Goal: Task Accomplishment & Management: Use online tool/utility

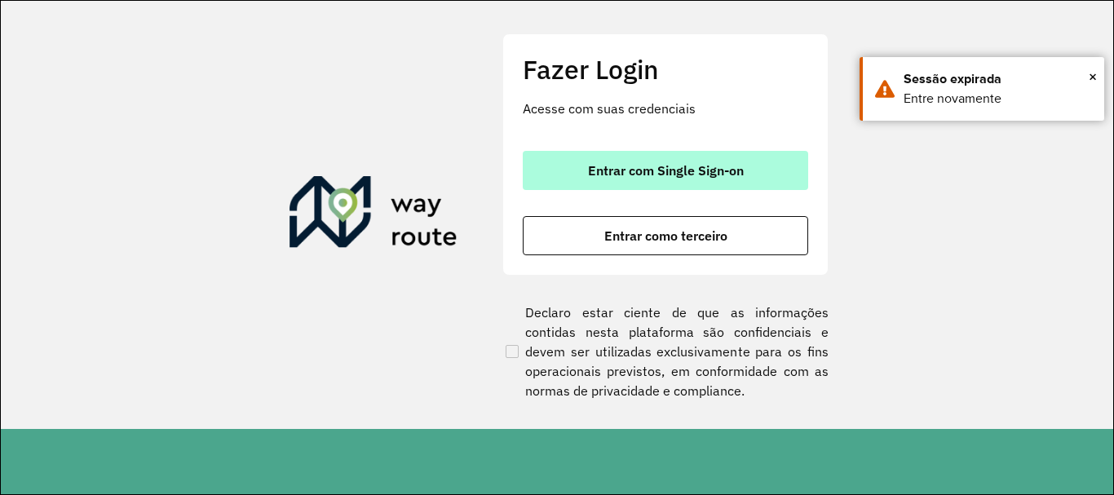
click at [740, 177] on span "Entrar com Single Sign-on" at bounding box center [666, 170] width 156 height 13
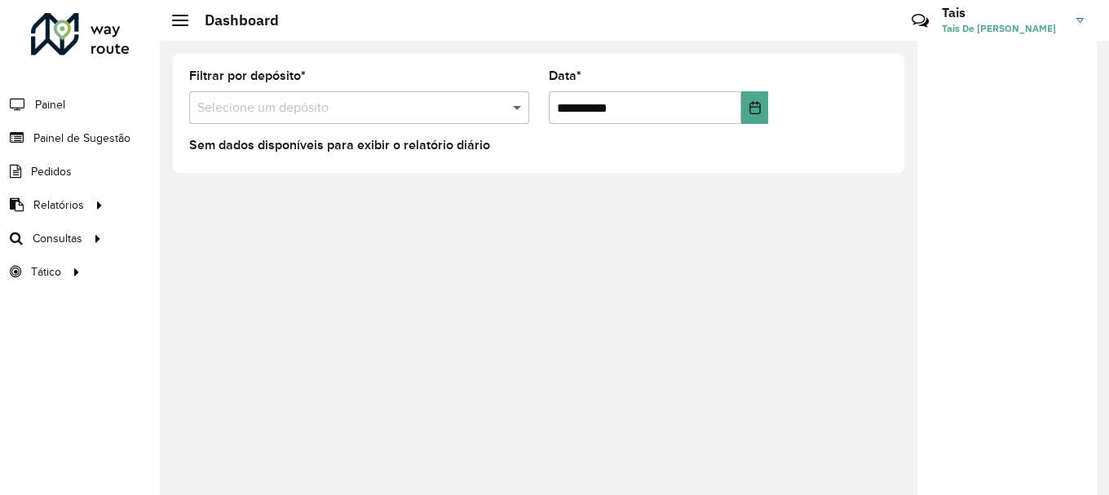
click at [510, 104] on span at bounding box center [519, 108] width 20 height 20
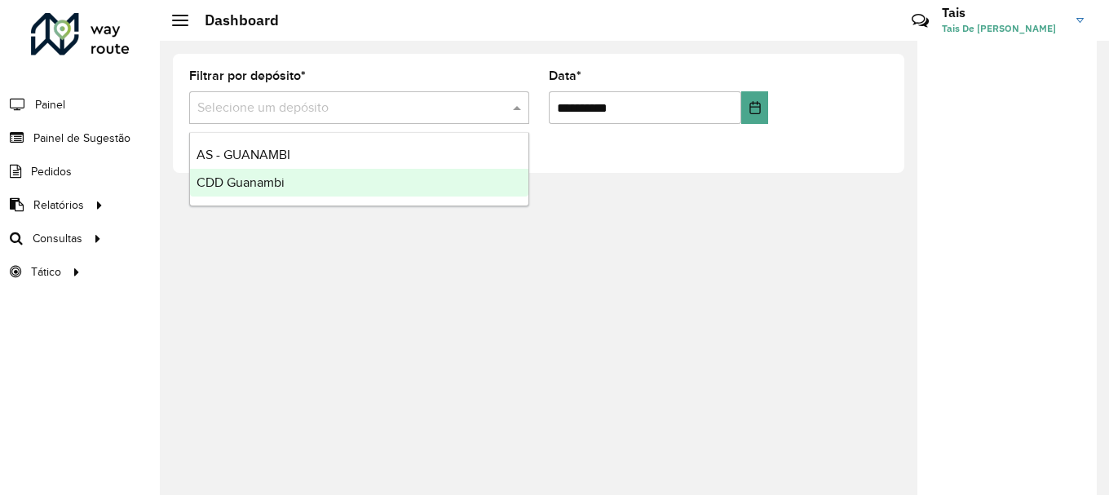
click at [363, 180] on div "CDD Guanambi" at bounding box center [359, 183] width 338 height 28
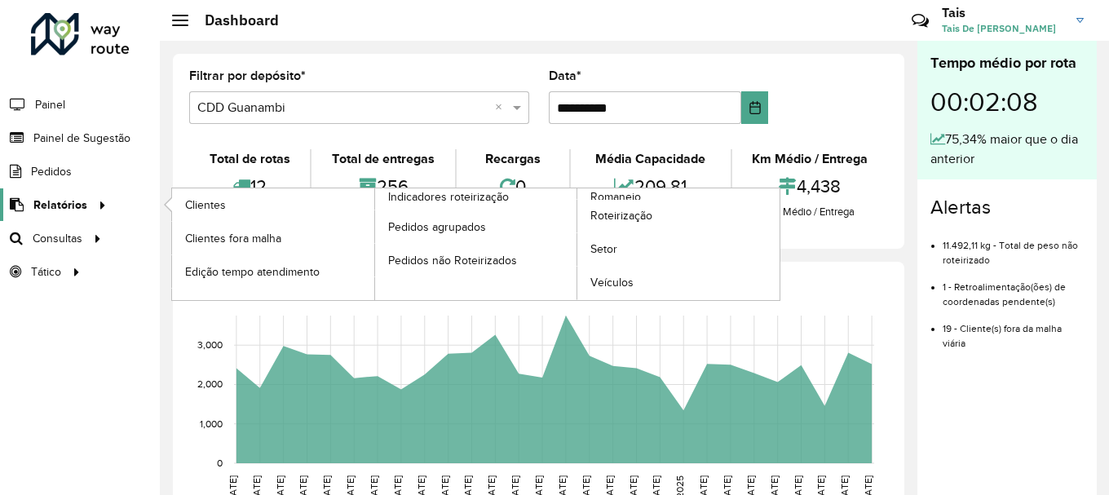
click at [70, 212] on span "Relatórios" at bounding box center [60, 204] width 54 height 17
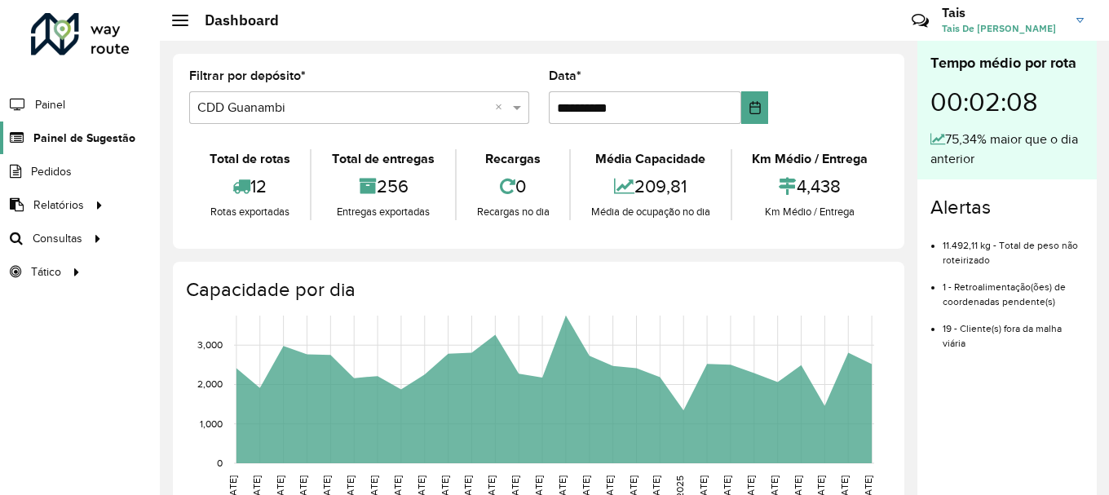
click at [91, 144] on span "Painel de Sugestão" at bounding box center [84, 138] width 102 height 17
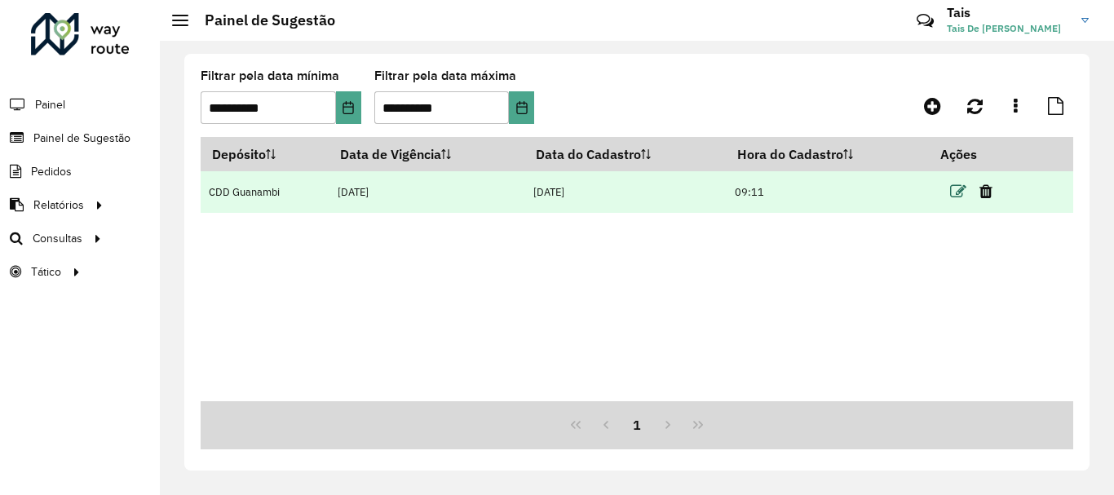
click at [960, 196] on icon at bounding box center [958, 191] width 16 height 16
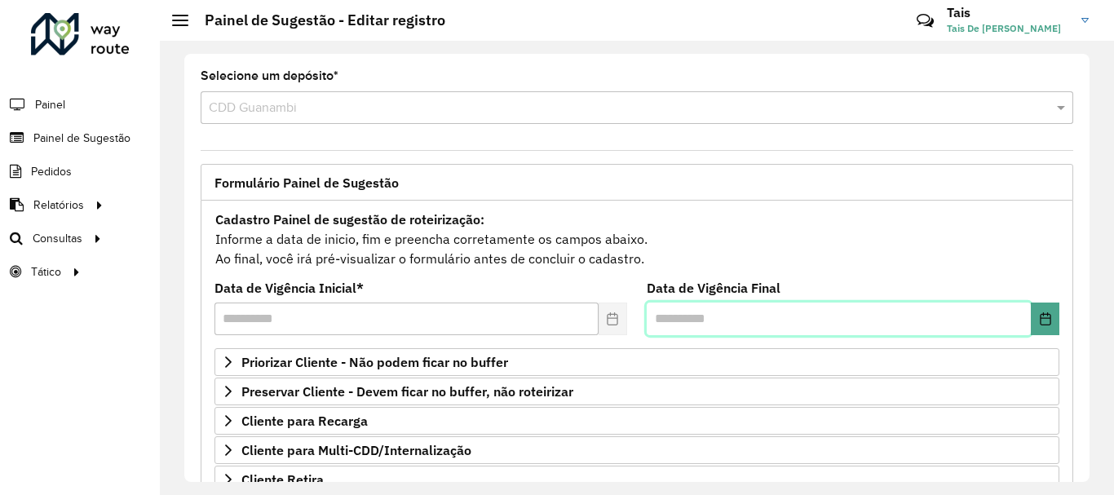
click at [851, 324] on input "text" at bounding box center [838, 318] width 384 height 33
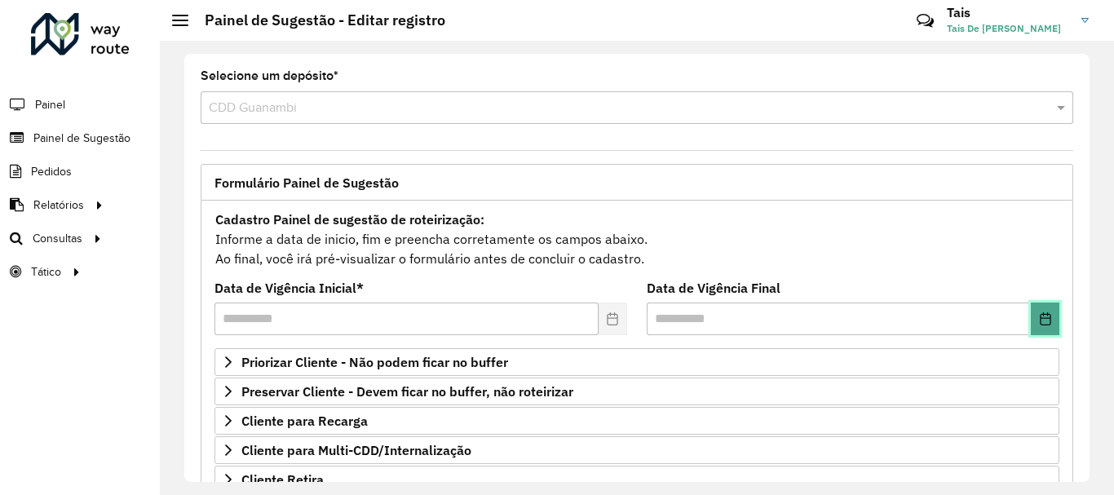
click at [1042, 324] on icon "Choose Date" at bounding box center [1044, 318] width 11 height 13
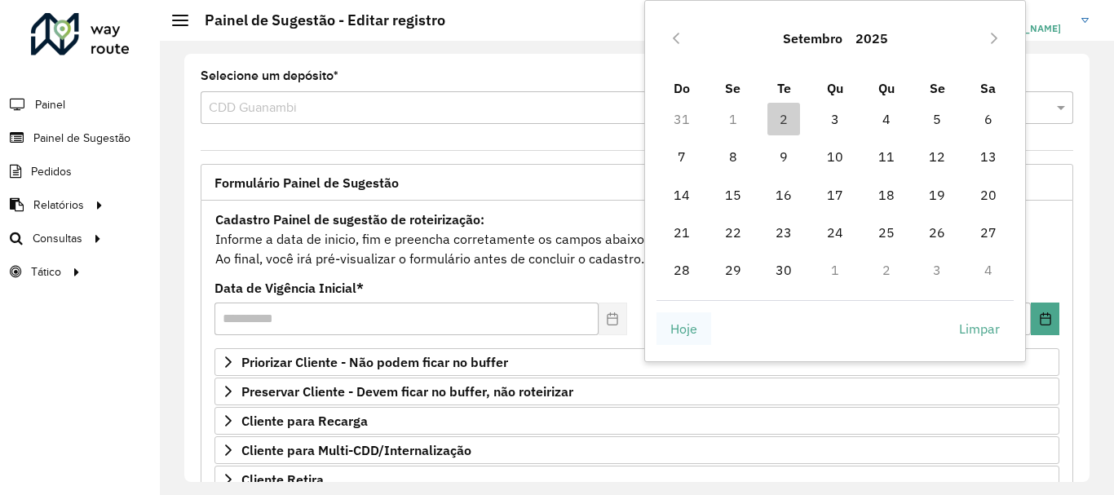
click at [689, 336] on span "Hoje" at bounding box center [683, 329] width 27 height 20
type input "**********"
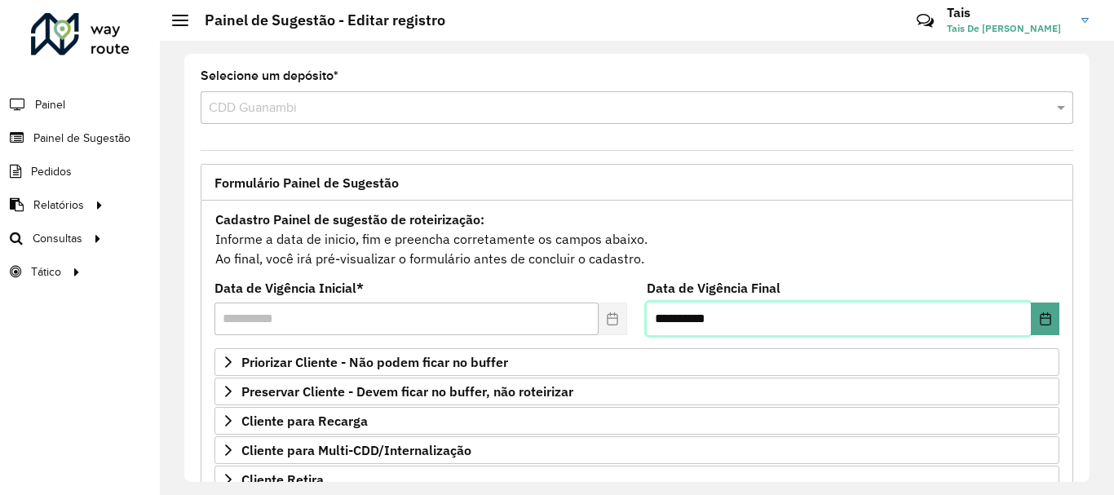
scroll to position [318, 0]
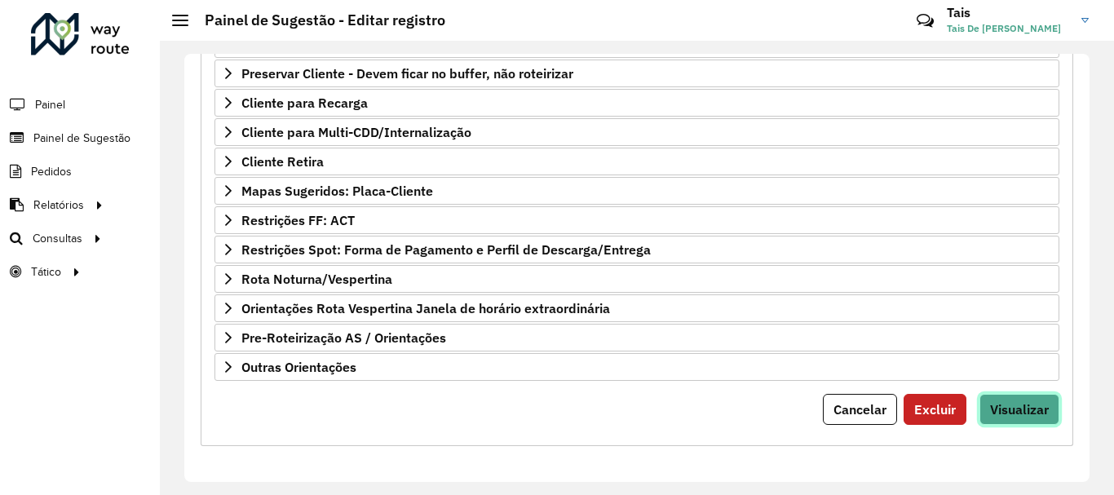
click at [1023, 413] on span "Visualizar" at bounding box center [1019, 409] width 59 height 16
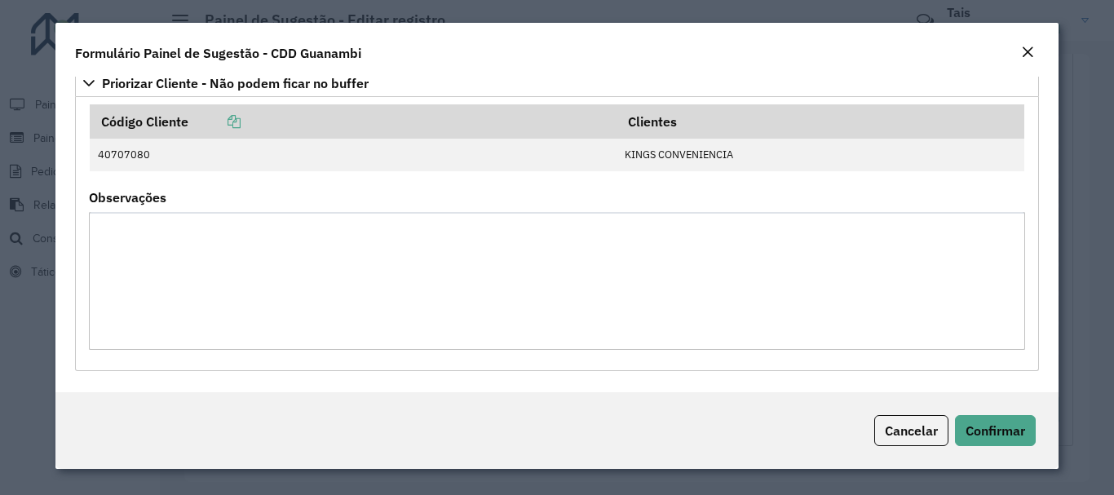
scroll to position [0, 0]
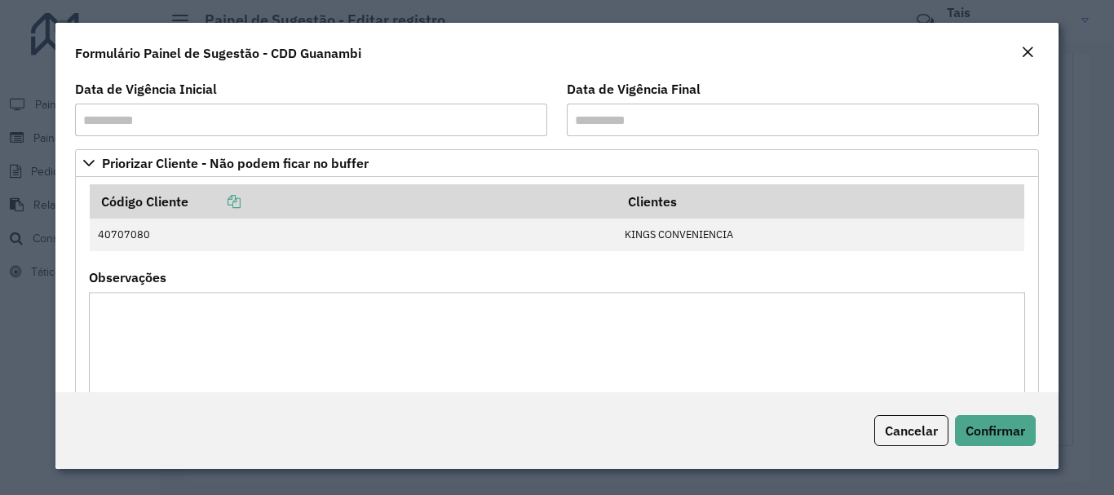
click at [1030, 52] on em "Close" at bounding box center [1027, 52] width 13 height 13
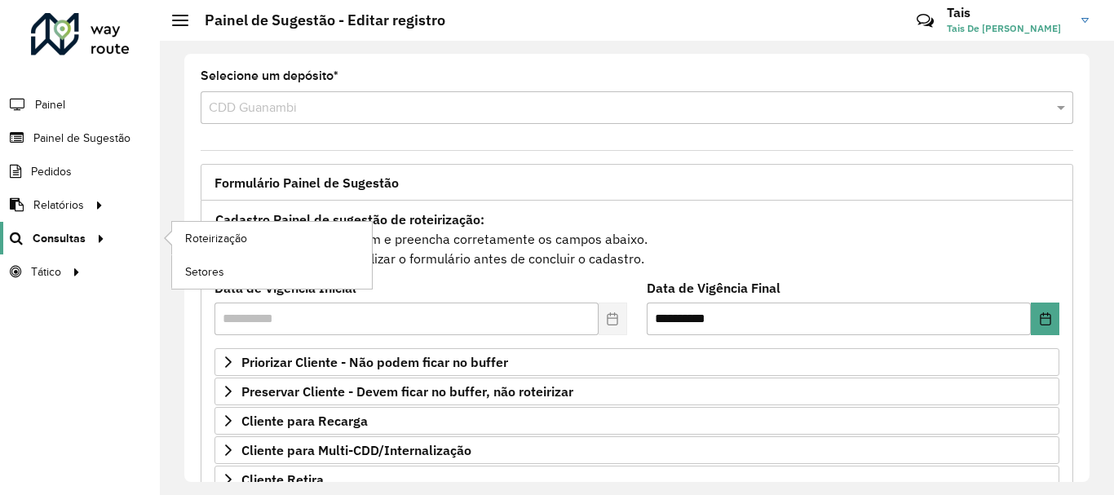
click at [69, 236] on span "Consultas" at bounding box center [59, 238] width 53 height 17
click at [258, 240] on link "Roteirização" at bounding box center [272, 238] width 200 height 33
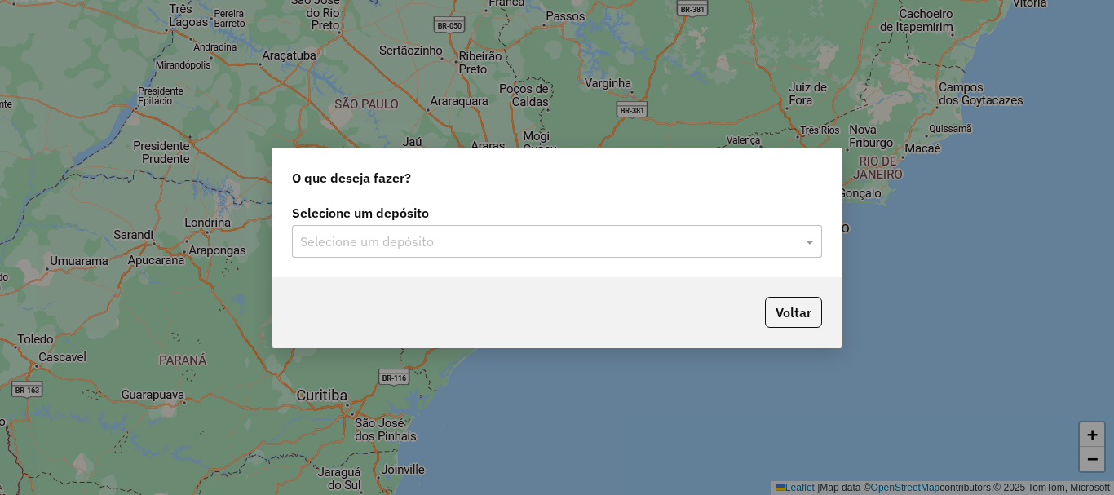
click at [902, 113] on div "O que deseja fazer? Selecione um depósito Selecione um depósito Voltar" at bounding box center [557, 247] width 1114 height 495
